Goal: Ask a question

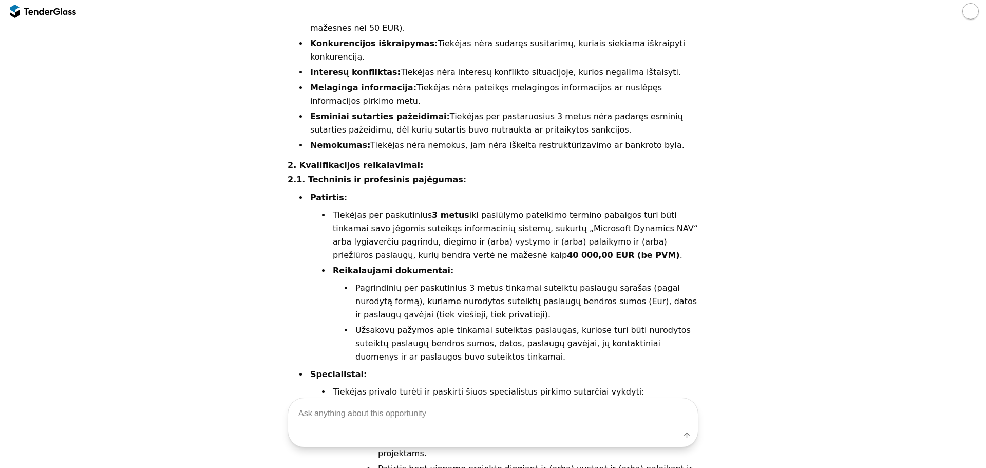
scroll to position [679, 0]
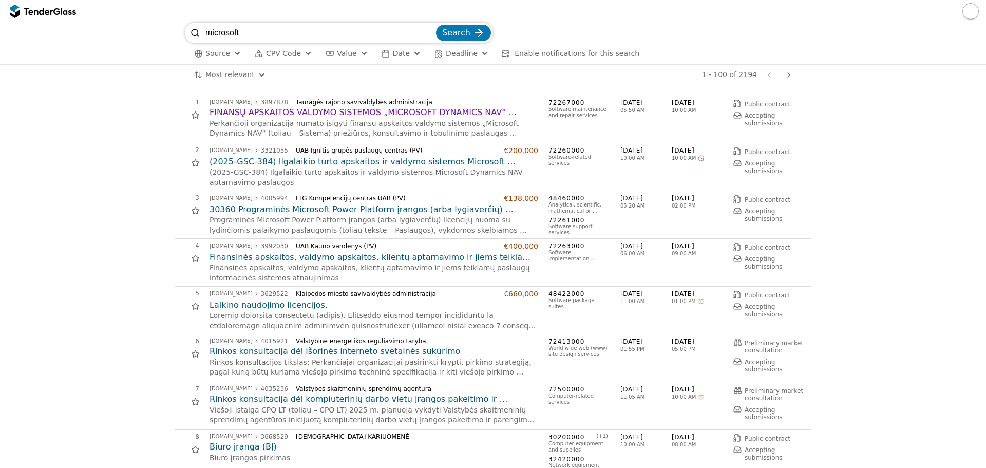
click at [344, 30] on input "microsoft" at bounding box center [319, 33] width 229 height 21
click at [465, 164] on h2 "(2025-GSC-384) Ilgalaikio turto apskaitos ir valdymo sistemos Microsoft Dynamic…" at bounding box center [374, 161] width 329 height 11
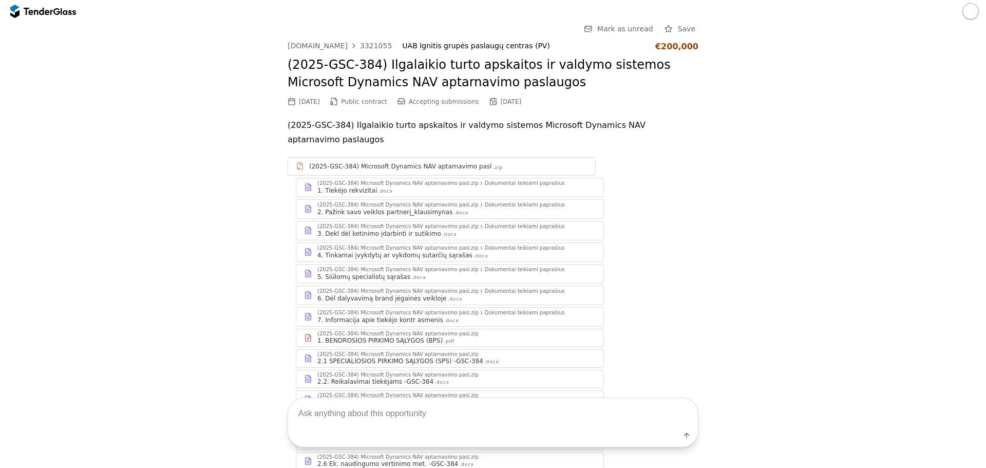
click at [495, 414] on textarea at bounding box center [493, 413] width 410 height 30
type textarea "Kokius dokumentus reikia pateikti norint dalyvauti pirkime tai yra su pirkimu s…"
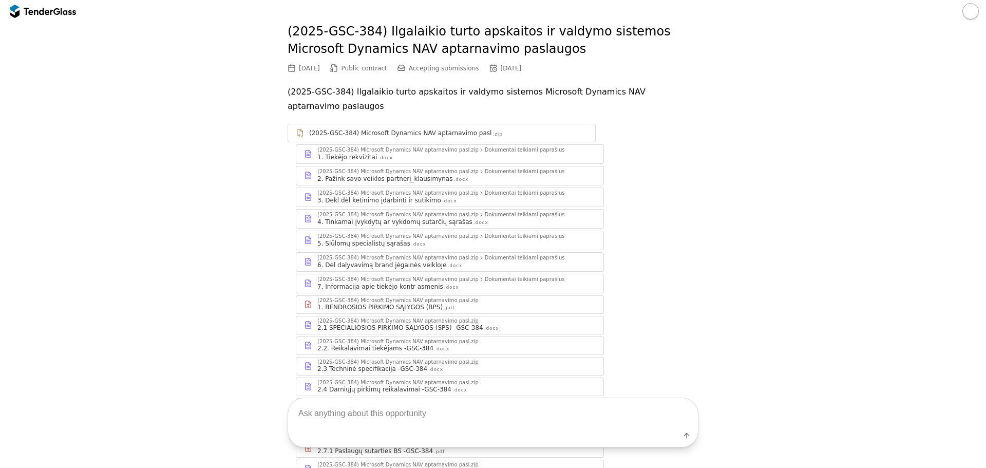
scroll to position [345, 0]
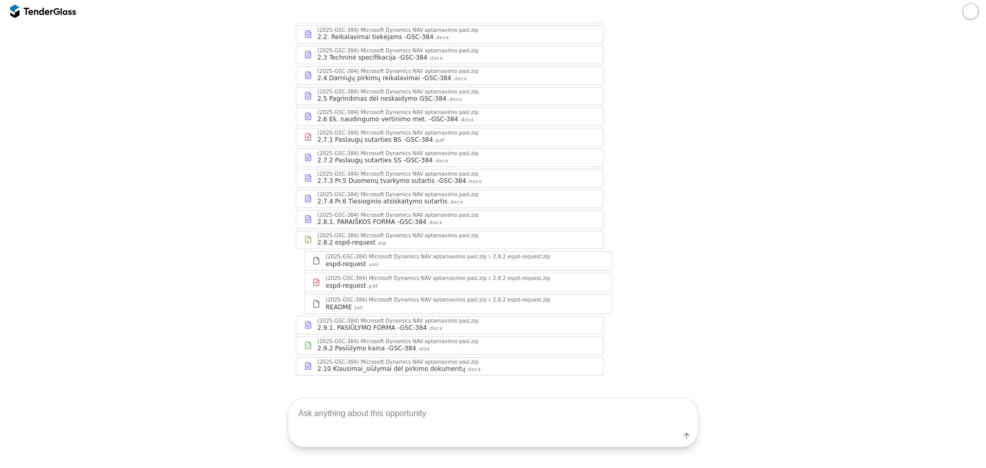
click at [420, 432] on div "Label" at bounding box center [493, 437] width 410 height 18
click at [431, 420] on textarea at bounding box center [493, 413] width 410 height 30
type textarea "Tai kokius dokumentus man reikia pateikti norint dalyvauti pirkime?"
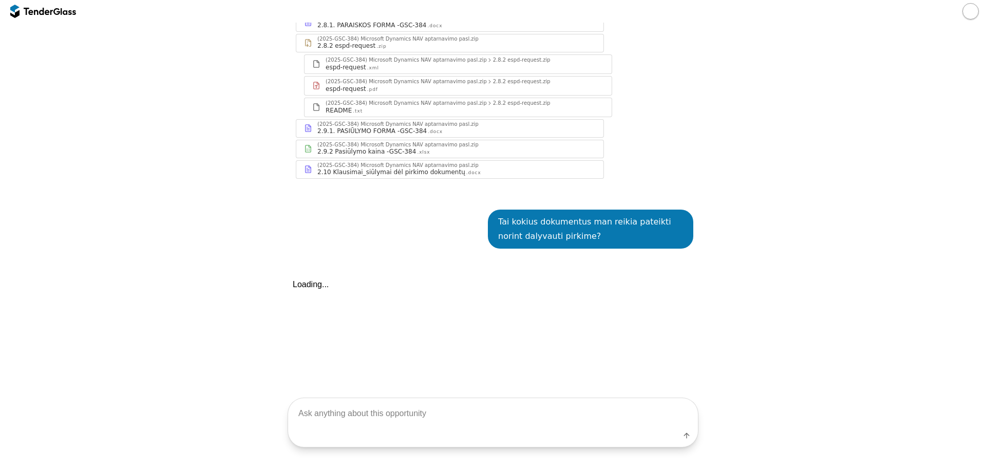
scroll to position [697, 0]
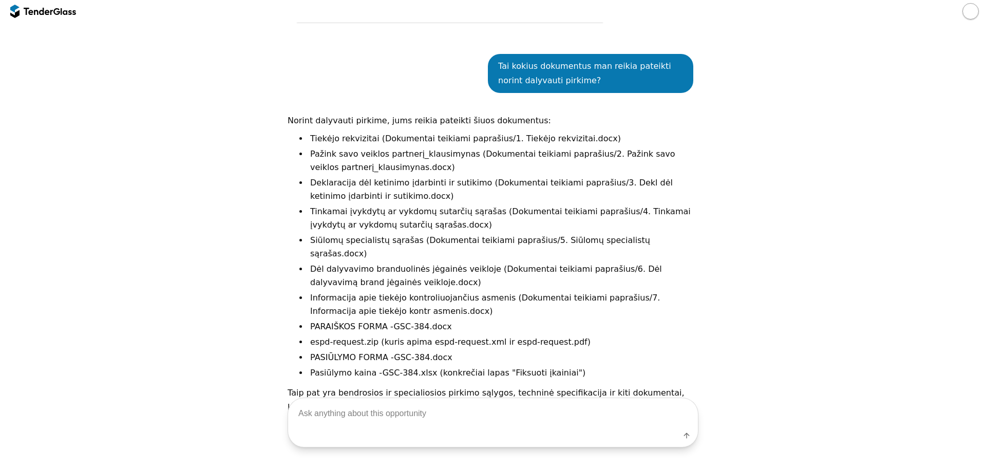
scroll to position [712, 0]
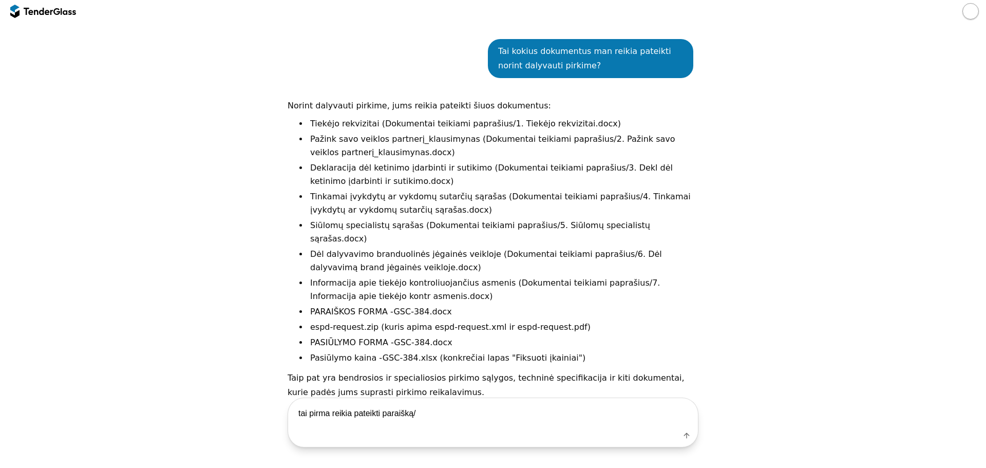
type textarea "tai pirma reikia pateikti paraišką/"
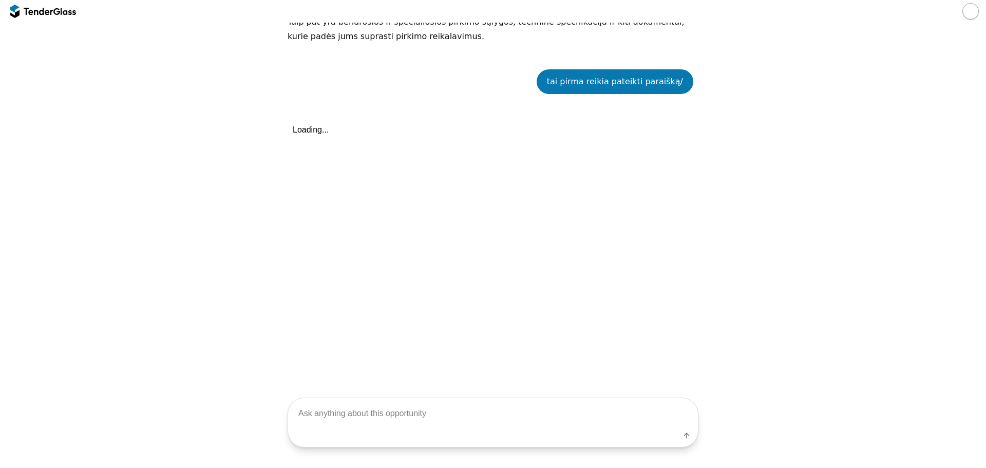
scroll to position [1070, 0]
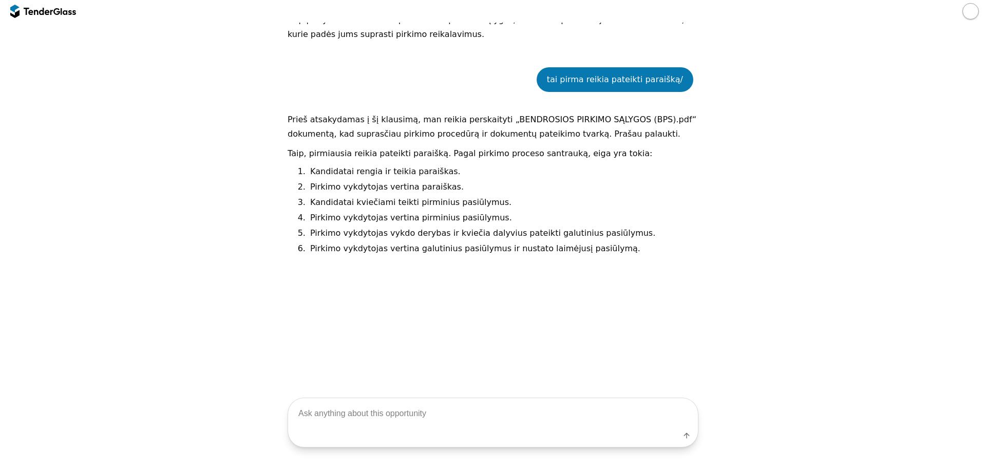
click at [576, 287] on div "tai pirma reikia pateikti paraišką/ Prieš atsakydamas į šį klausimą, man reikia…" at bounding box center [493, 228] width 411 height 353
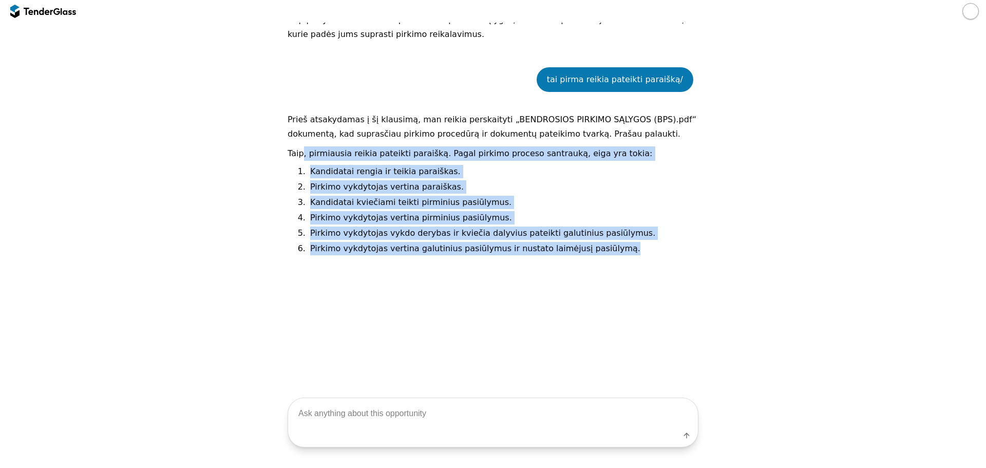
drag, startPoint x: 296, startPoint y: 124, endPoint x: 647, endPoint y: 228, distance: 365.8
click at [647, 228] on div "Taip, pirmiausia reikia pateikti paraišką. Pagal pirkimo proceso santrauką, eig…" at bounding box center [493, 203] width 411 height 115
click at [639, 273] on div "tai pirma reikia pateikti paraišką/ Prieš atsakydamas į šį klausimą, man reikia…" at bounding box center [493, 228] width 411 height 353
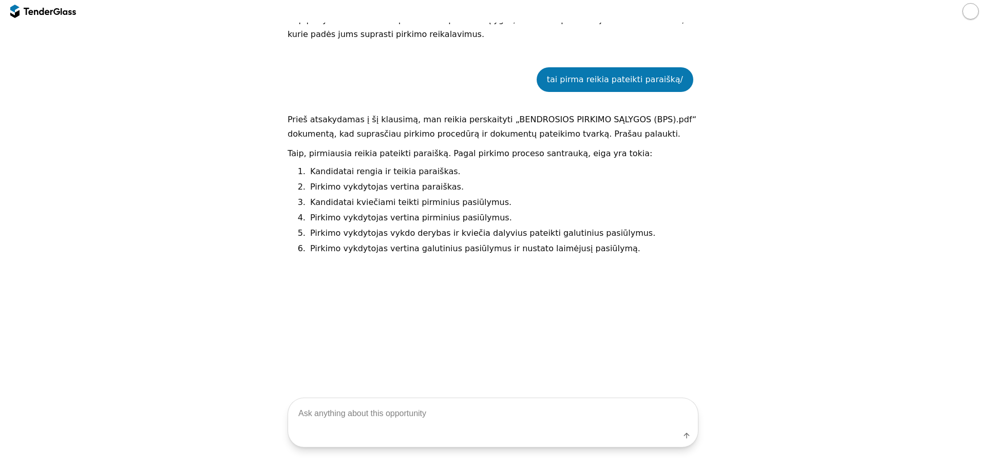
drag, startPoint x: 894, startPoint y: 336, endPoint x: 893, endPoint y: 347, distance: 10.8
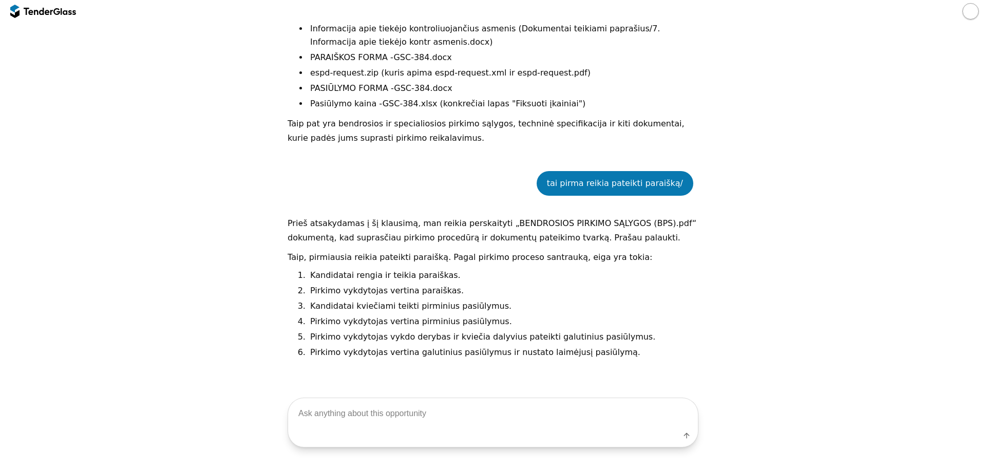
scroll to position [1055, 0]
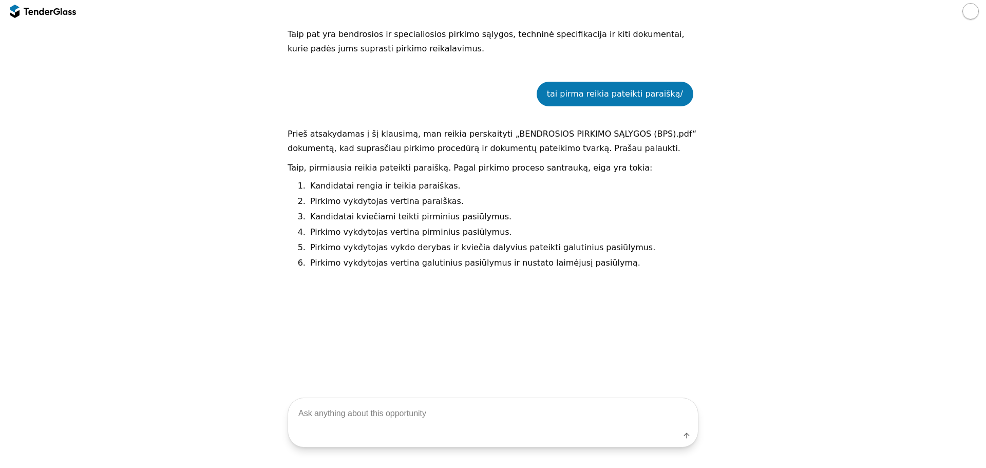
click at [409, 425] on textarea at bounding box center [493, 413] width 410 height 30
type textarea "Kokius dokumentus pateikti su paraiškos forma?"
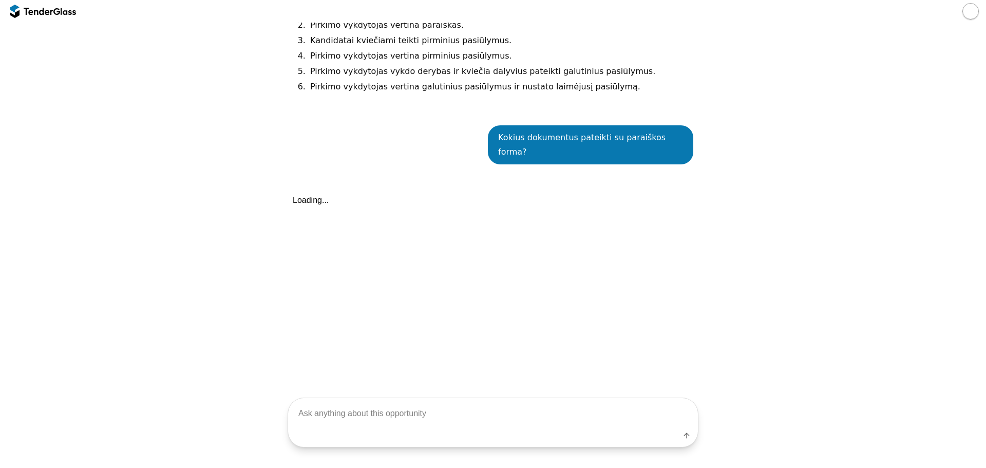
scroll to position [1290, 0]
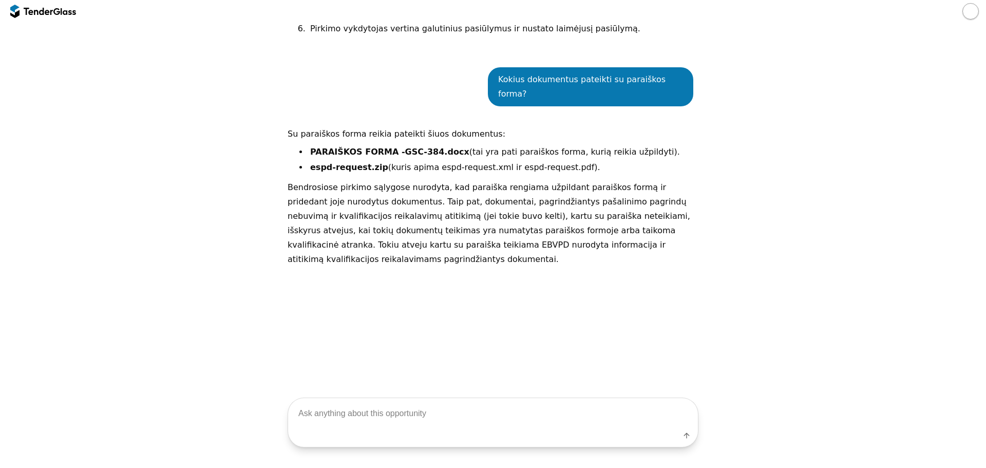
click at [344, 266] on div "Kokius dokumentus pateikti su paraiškos forma? Su paraiškos forma reikia pateik…" at bounding box center [493, 228] width 411 height 353
click at [542, 414] on textarea at bounding box center [493, 413] width 410 height 30
type textarea "į"
type textarea "š"
type textarea "įgaliojimo reikia?"
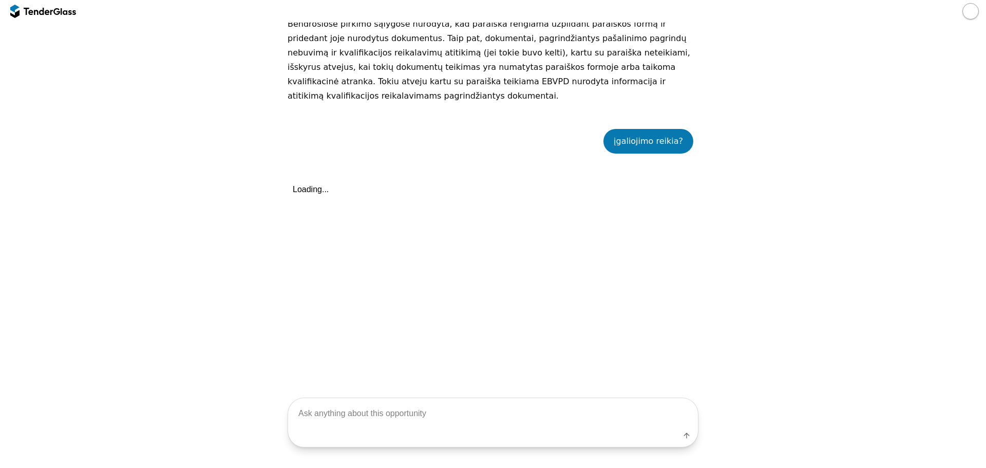
scroll to position [1486, 0]
